Goal: Connect with others: Participate in discussion

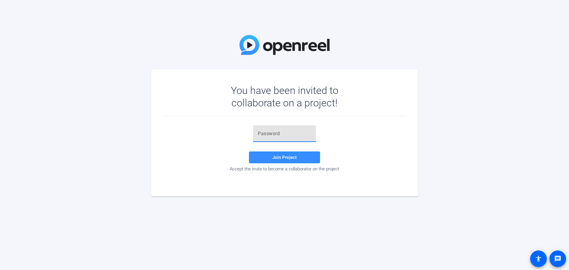
click at [265, 132] on input "text" at bounding box center [284, 133] width 53 height 7
paste input ")[PERSON_NAME]@"
type input ")[PERSON_NAME]@"
click at [289, 157] on span "Join Project" at bounding box center [284, 157] width 24 height 5
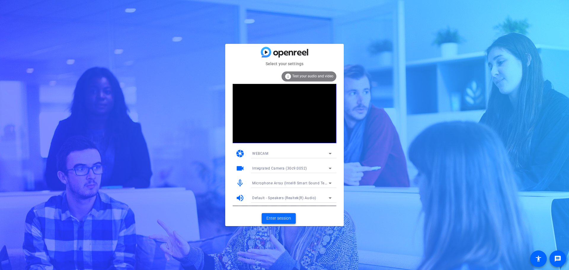
click at [279, 217] on span "Enter session" at bounding box center [278, 218] width 25 height 6
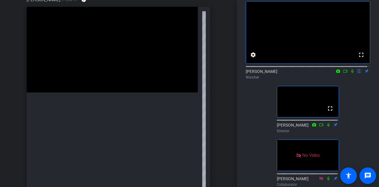
scroll to position [30, 0]
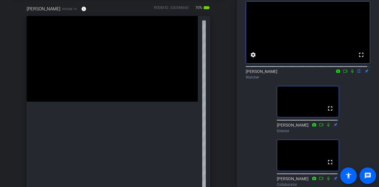
click at [351, 73] on icon at bounding box center [352, 71] width 2 height 4
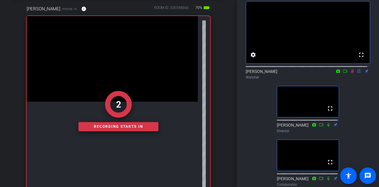
click at [343, 73] on icon at bounding box center [345, 71] width 4 height 3
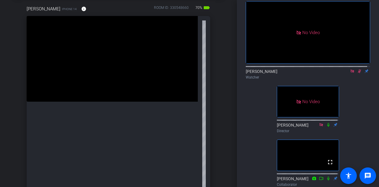
click at [358, 73] on icon at bounding box center [359, 71] width 3 height 4
click at [358, 73] on icon at bounding box center [359, 71] width 2 height 4
click at [358, 73] on icon at bounding box center [359, 71] width 3 height 4
click at [358, 73] on icon at bounding box center [359, 71] width 2 height 4
click at [357, 73] on icon at bounding box center [359, 71] width 5 height 4
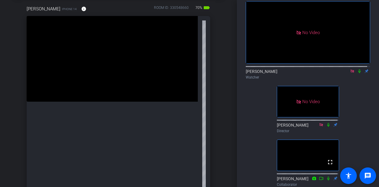
click at [357, 73] on icon at bounding box center [359, 71] width 5 height 4
click at [358, 73] on icon at bounding box center [359, 71] width 3 height 4
click at [357, 73] on icon at bounding box center [359, 71] width 5 height 4
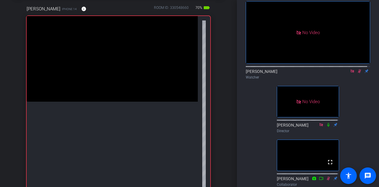
click at [357, 73] on icon at bounding box center [359, 71] width 5 height 4
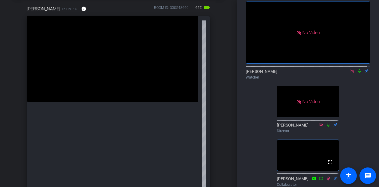
click at [358, 73] on icon at bounding box center [359, 71] width 2 height 4
click at [358, 73] on icon at bounding box center [359, 71] width 3 height 4
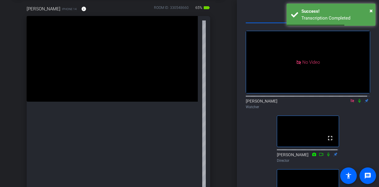
click at [350, 103] on icon at bounding box center [352, 101] width 5 height 4
